Goal: Task Accomplishment & Management: Manage account settings

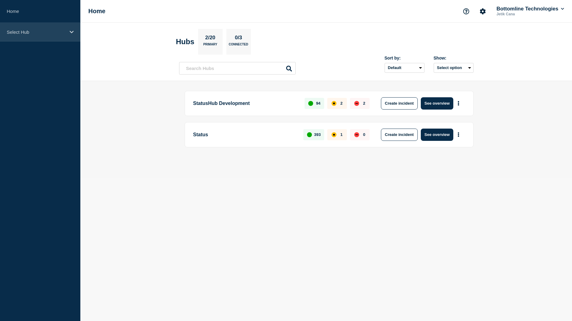
click at [21, 37] on div "Select Hub" at bounding box center [40, 32] width 80 height 19
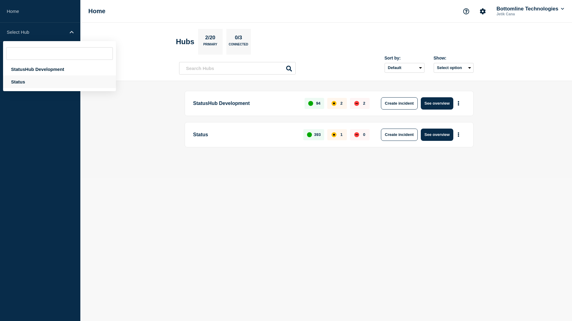
click at [25, 78] on div "Status" at bounding box center [59, 81] width 113 height 13
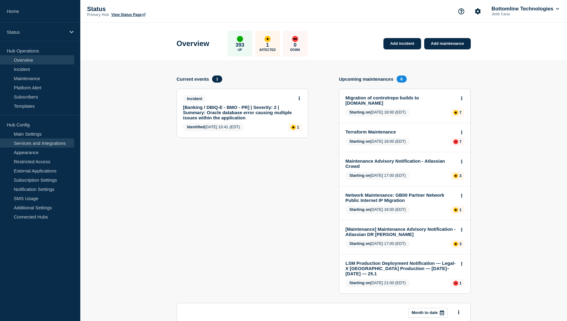
click at [39, 143] on link "Services and Integrations" at bounding box center [37, 142] width 74 height 9
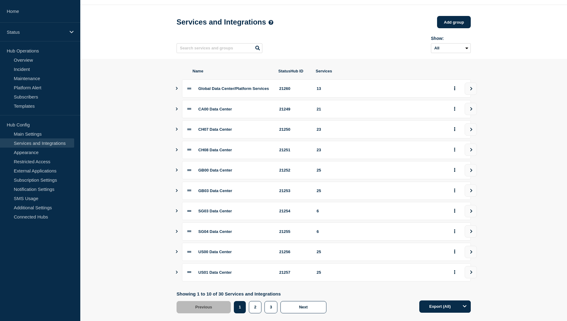
scroll to position [32, 0]
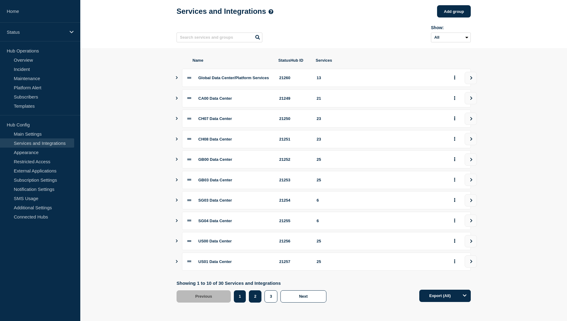
click at [252, 299] on button "2" at bounding box center [255, 296] width 13 height 12
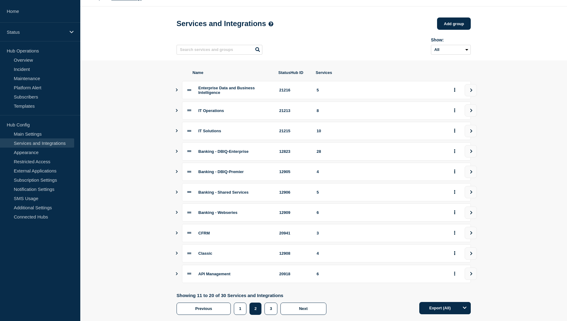
scroll to position [32, 0]
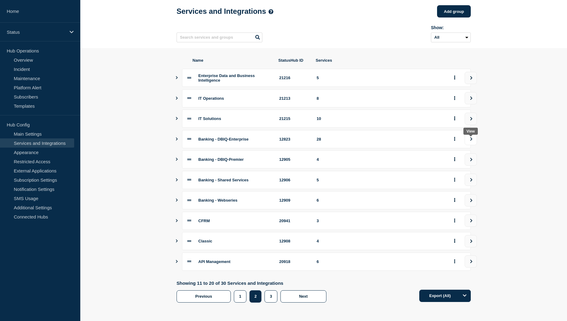
click at [467, 140] on button "view group" at bounding box center [471, 139] width 12 height 12
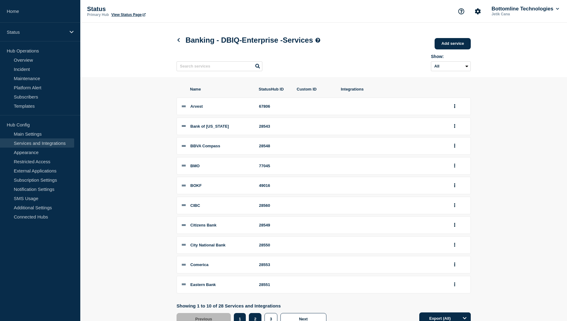
click at [252, 318] on button "2" at bounding box center [255, 319] width 13 height 12
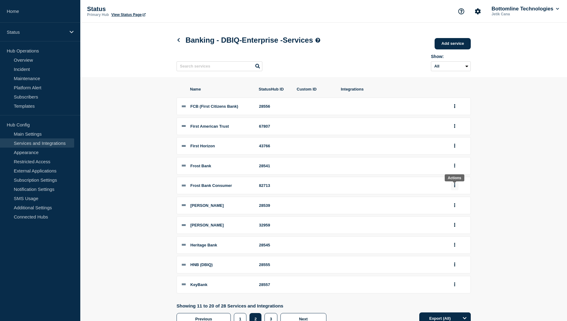
click at [454, 185] on icon "group actions" at bounding box center [455, 185] width 2 height 4
click at [502, 177] on section "Name StatusHub ID Custom ID Integrations FCB (First Citizens Bank) 28556 First …" at bounding box center [323, 205] width 487 height 257
click at [479, 7] on button "Account settings" at bounding box center [477, 11] width 13 height 13
click at [37, 178] on link "Subscription Settings" at bounding box center [37, 179] width 74 height 9
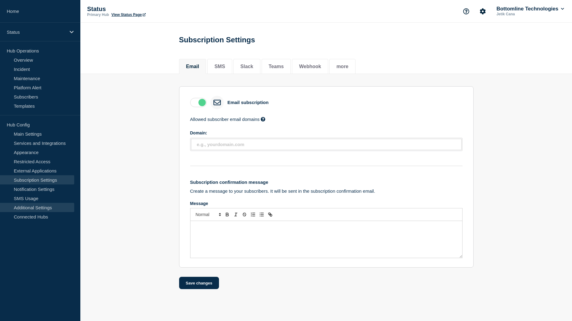
click at [42, 208] on link "Additional Settings" at bounding box center [37, 207] width 74 height 9
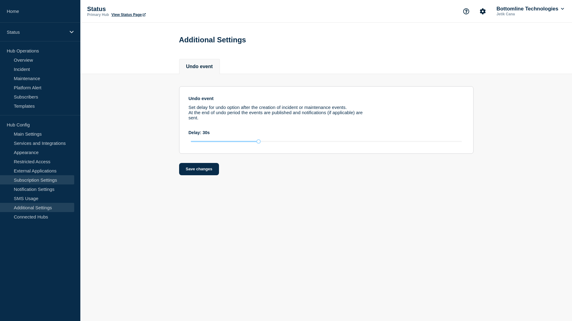
click at [45, 181] on link "Subscription Settings" at bounding box center [37, 179] width 74 height 9
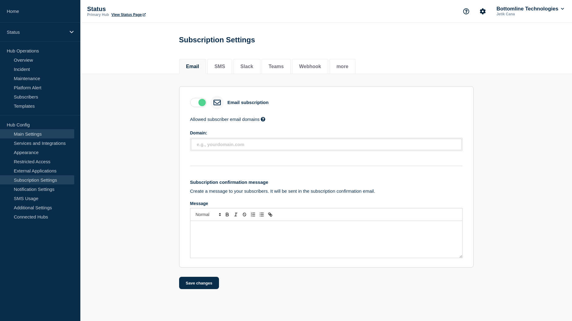
click at [52, 138] on link "Main Settings" at bounding box center [37, 133] width 74 height 9
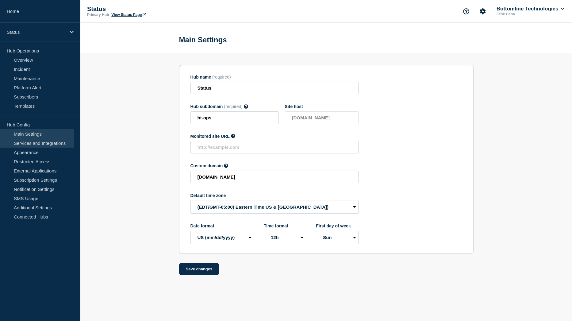
click at [38, 141] on link "Services and Integrations" at bounding box center [37, 142] width 74 height 9
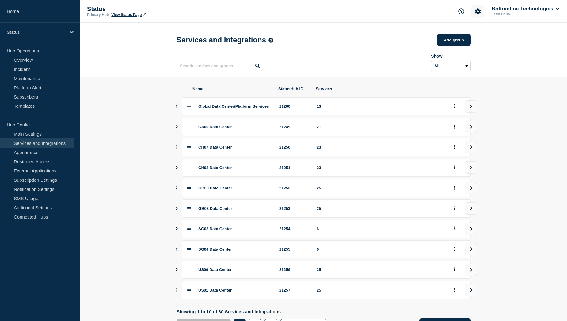
click at [478, 14] on icon "Account settings" at bounding box center [478, 11] width 6 height 6
click at [471, 36] on link "Team Members" at bounding box center [478, 36] width 32 height 5
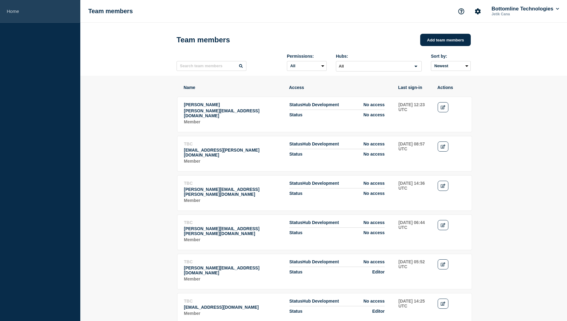
click at [17, 13] on link "Home" at bounding box center [40, 11] width 80 height 23
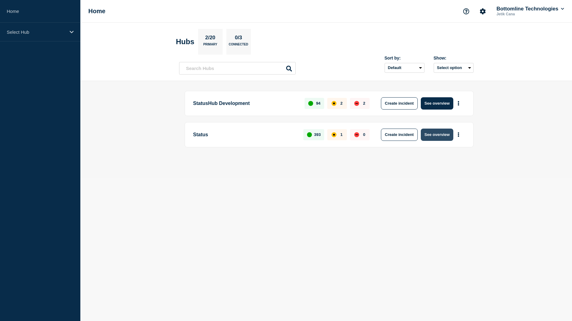
click at [436, 137] on button "See overview" at bounding box center [437, 134] width 32 height 12
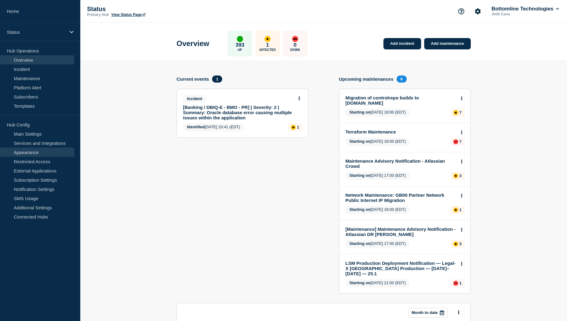
click at [43, 154] on link "Appearance" at bounding box center [37, 151] width 74 height 9
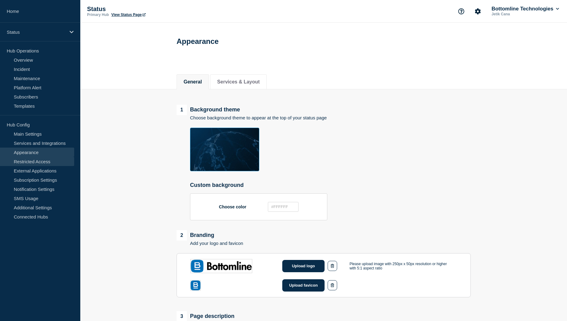
click at [42, 160] on link "Restricted Access" at bounding box center [37, 161] width 74 height 9
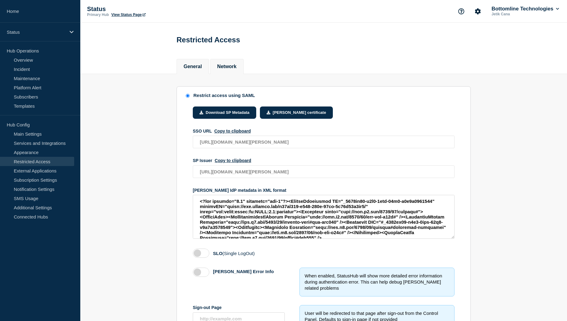
click at [233, 72] on li "Network" at bounding box center [226, 66] width 33 height 15
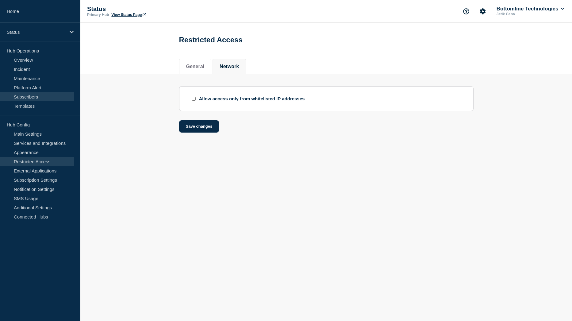
click at [45, 98] on link "Subscribers" at bounding box center [37, 96] width 74 height 9
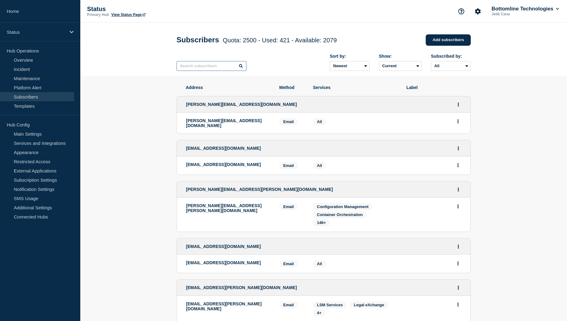
click at [221, 68] on input "text" at bounding box center [212, 66] width 70 height 10
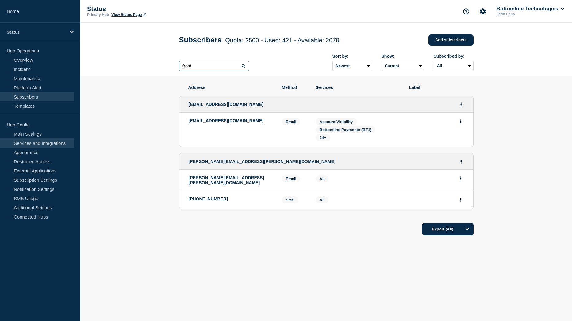
type input "frost"
click at [29, 144] on link "Services and Integrations" at bounding box center [37, 142] width 74 height 9
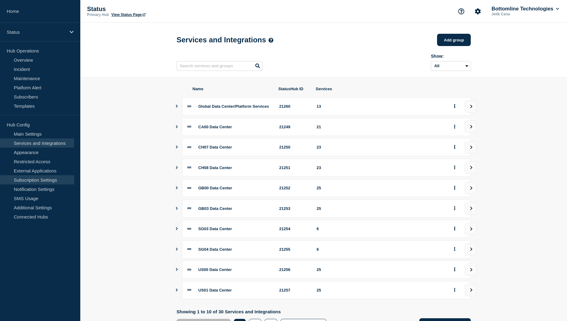
click at [39, 180] on link "Subscription Settings" at bounding box center [37, 179] width 74 height 9
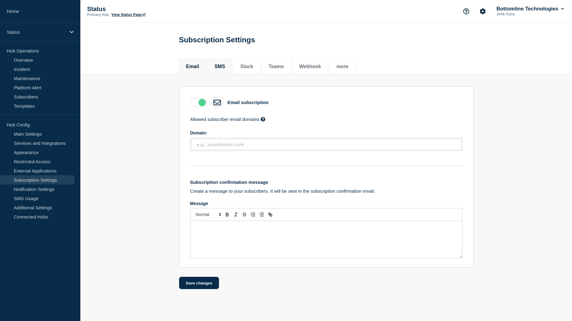
click at [219, 66] on button "SMS" at bounding box center [219, 67] width 11 height 6
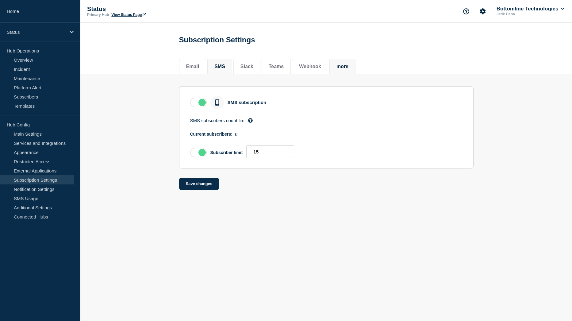
click at [348, 67] on button "more" at bounding box center [342, 67] width 12 height 6
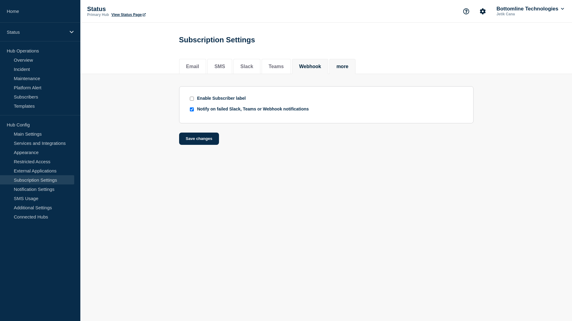
click at [321, 68] on button "Webhook" at bounding box center [310, 67] width 22 height 6
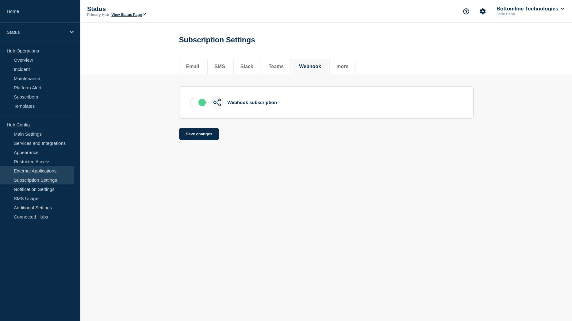
click at [35, 170] on link "External Applications" at bounding box center [37, 170] width 74 height 9
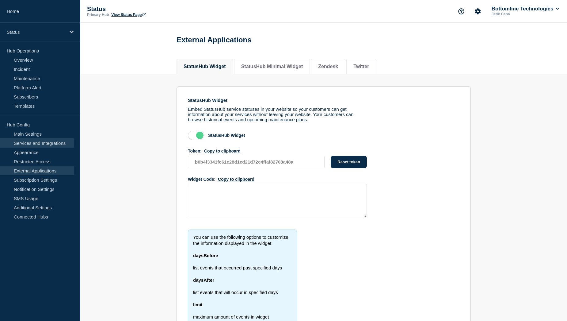
click at [48, 139] on link "Services and Integrations" at bounding box center [37, 142] width 74 height 9
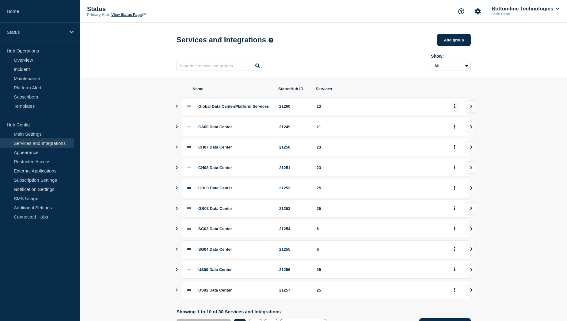
click at [458, 109] on button "group actions" at bounding box center [455, 106] width 8 height 10
click at [465, 109] on button "view group" at bounding box center [471, 106] width 12 height 12
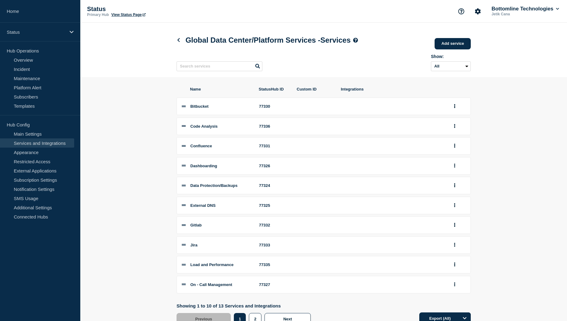
scroll to position [25, 0]
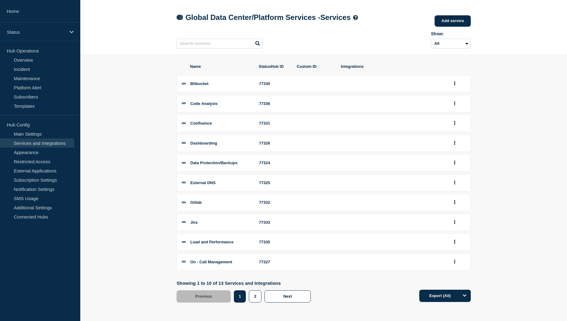
click at [179, 16] on icon at bounding box center [178, 17] width 5 height 4
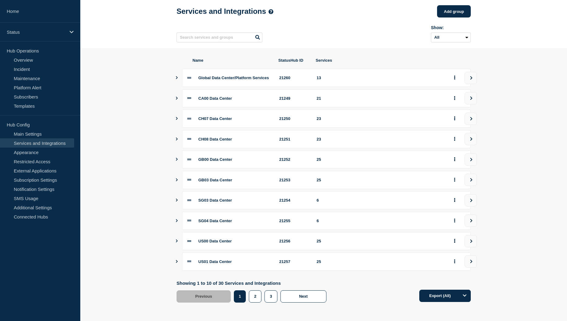
scroll to position [32, 0]
click at [254, 292] on button "2" at bounding box center [255, 296] width 13 height 12
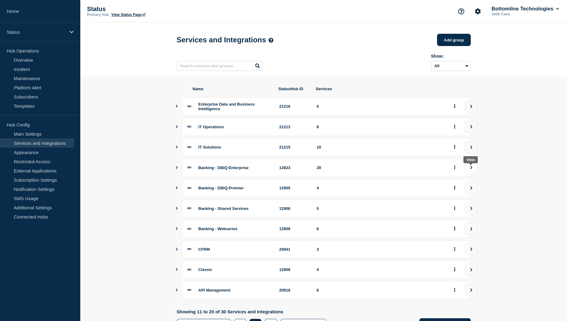
click at [473, 168] on button "view group" at bounding box center [471, 167] width 12 height 12
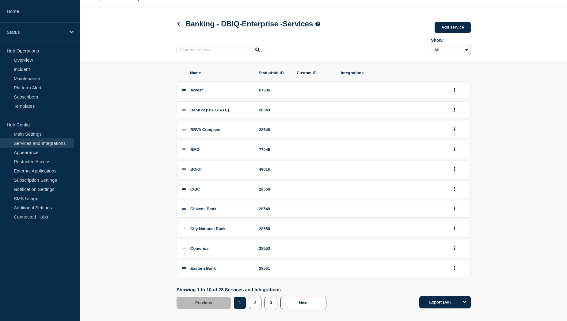
scroll to position [25, 0]
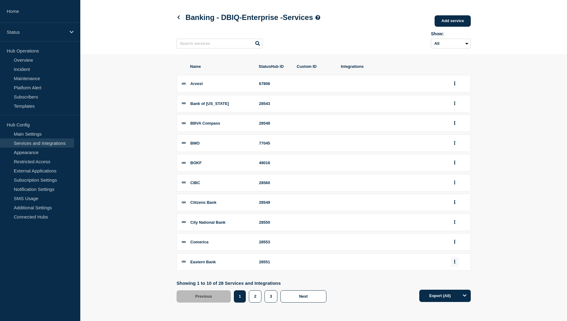
click at [454, 263] on icon "group actions" at bounding box center [455, 261] width 2 height 4
click at [509, 242] on section "Name StatusHub ID Custom ID Integrations Arvest 67806 Bank of Hawaii 28543 BBVA…" at bounding box center [323, 182] width 487 height 257
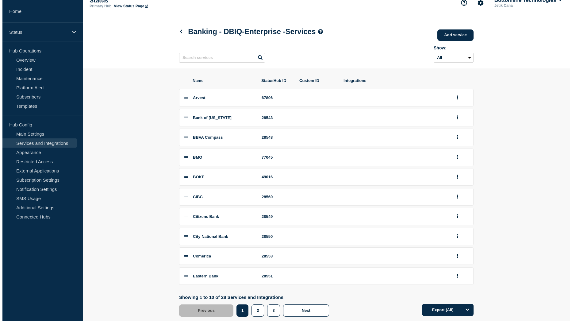
scroll to position [0, 0]
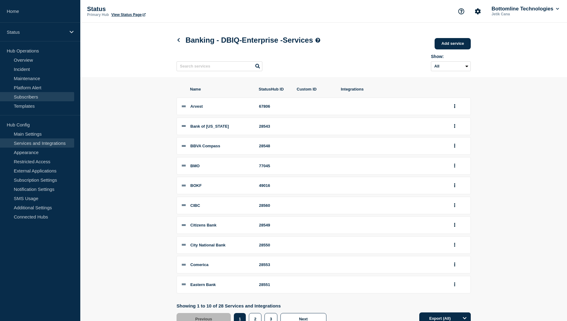
click at [48, 98] on link "Subscribers" at bounding box center [37, 96] width 74 height 9
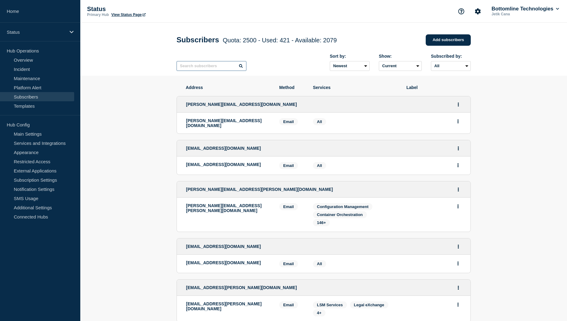
click at [218, 67] on input "text" at bounding box center [212, 66] width 70 height 10
click at [205, 70] on input "text" at bounding box center [212, 66] width 70 height 10
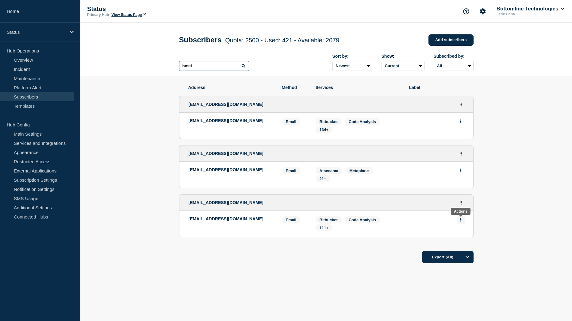
type input "hosti"
click at [460, 221] on icon "Actions" at bounding box center [461, 219] width 2 height 4
click at [204, 248] on div "Export (All)" at bounding box center [326, 254] width 294 height 17
click at [323, 229] on span "111+" at bounding box center [323, 227] width 9 height 5
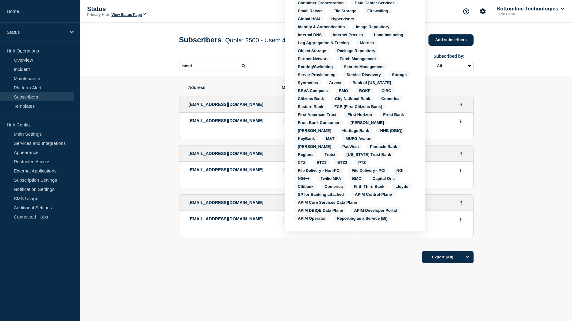
click at [315, 246] on div "Address Method Services Label hostingnotificationslsm@bottomline.com hostingnot…" at bounding box center [326, 161] width 294 height 170
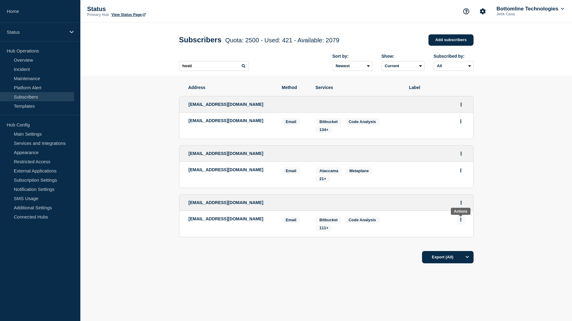
click at [459, 220] on button "Actions" at bounding box center [461, 220] width 8 height 10
click at [401, 225] on li "hostingnotificationsdgb@bottomline.com Email Email: hostingnotificationsdgb@bot…" at bounding box center [326, 224] width 294 height 26
click at [247, 205] on span "hostingnotificationsdgb@bottomline.com" at bounding box center [226, 202] width 75 height 5
drag, startPoint x: 186, startPoint y: 205, endPoint x: 280, endPoint y: 206, distance: 93.8
click at [280, 206] on div "hostingnotificationsdgb@bottomline.com" at bounding box center [326, 202] width 294 height 16
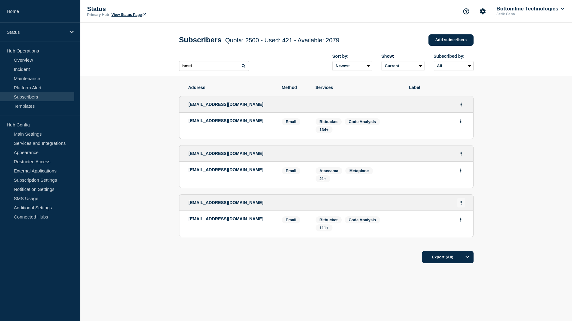
click at [464, 202] on button "Actions" at bounding box center [461, 203] width 8 height 10
click at [458, 220] on link "Edit" at bounding box center [458, 220] width 7 height 5
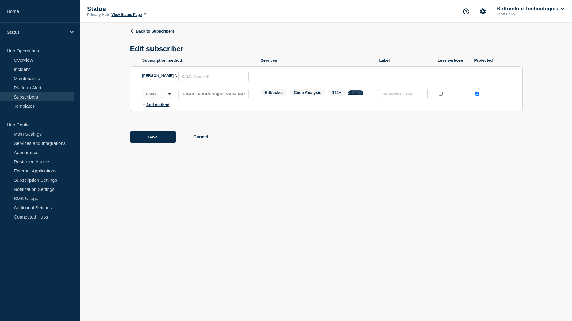
click at [353, 92] on button "Change" at bounding box center [355, 92] width 15 height 5
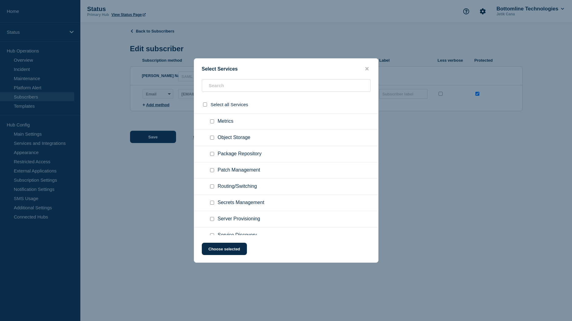
scroll to position [950, 0]
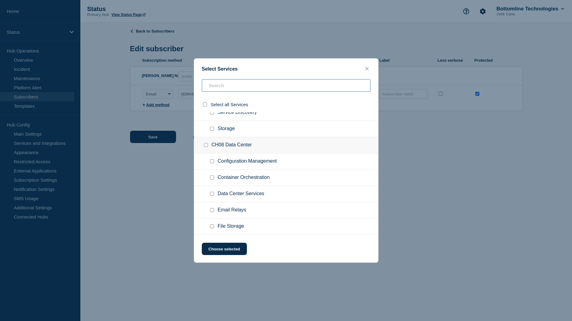
click at [231, 82] on input "text" at bounding box center [286, 85] width 169 height 13
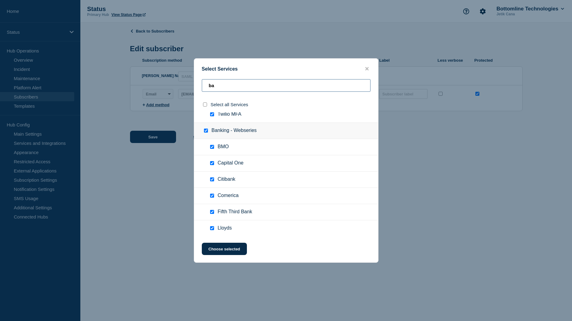
scroll to position [1208, 0]
type input "ba"
click at [365, 68] on icon "close button" at bounding box center [366, 68] width 3 height 3
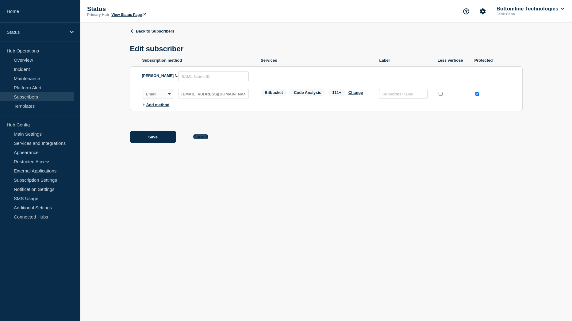
click at [204, 139] on button "Cancel" at bounding box center [200, 136] width 15 height 5
